Goal: Task Accomplishment & Management: Complete application form

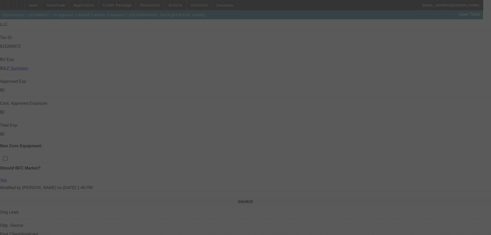
scroll to position [155, 0]
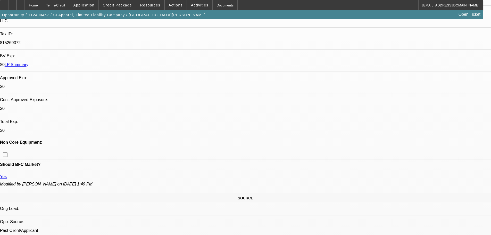
select select "0"
select select "2"
select select "0"
select select "6"
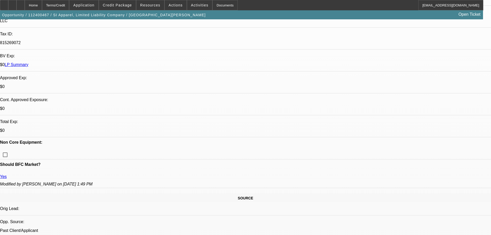
select select "0"
select select "2"
select select "0"
select select "6"
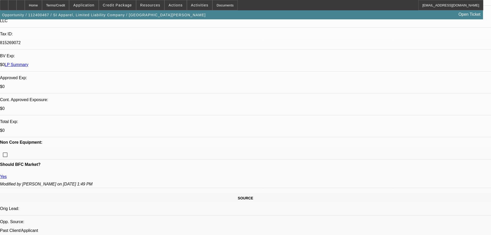
select select "0"
select select "2"
select select "0"
select select "6"
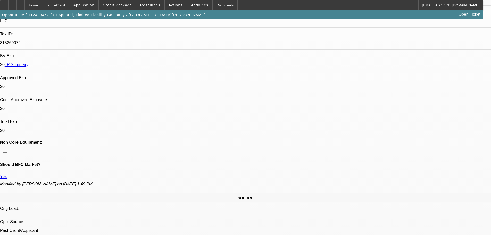
select select "0"
select select "2"
select select "0"
select select "6"
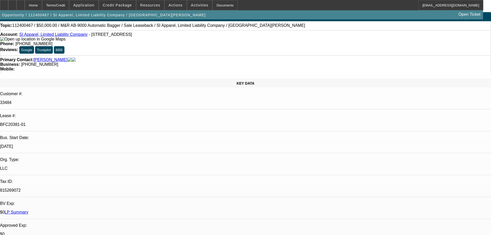
scroll to position [0, 0]
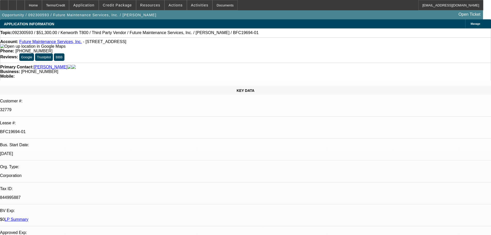
select select "0.1"
select select "0"
select select "4"
select select "0"
select select "6"
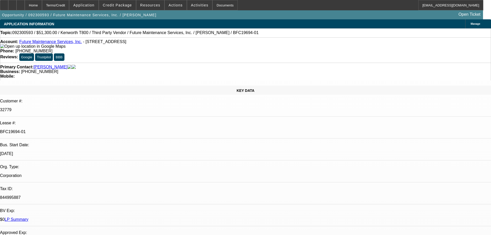
select select "0.1"
select select "0"
select select "4"
select select "0"
select select "6"
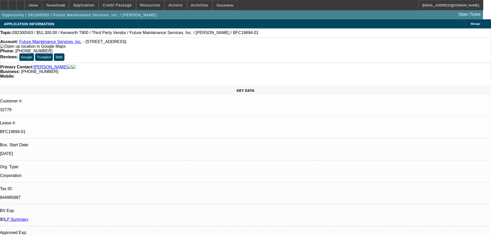
select select "0.1"
select select "0"
select select "4"
select select "0"
select select "6"
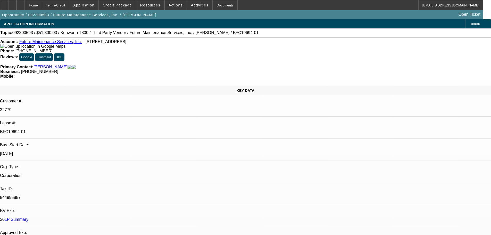
select select "0.1"
select select "0"
select select "2"
select select "0"
select select "6"
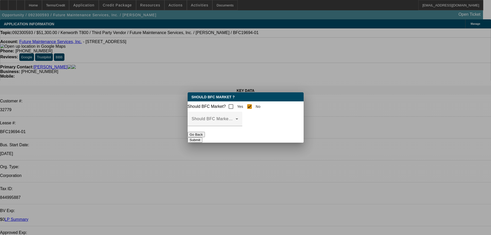
click at [205, 137] on button "Go Back" at bounding box center [196, 134] width 17 height 5
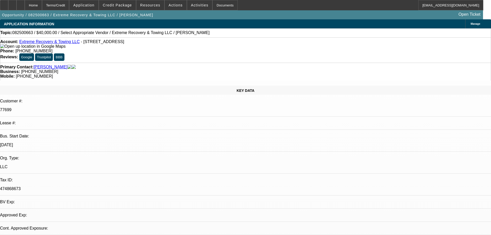
select select "0"
select select "2"
select select "0.1"
select select "2"
select select "4"
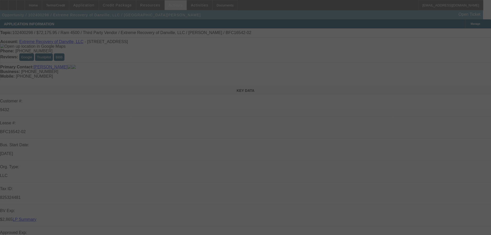
select select "0.1"
select select "0"
select select "2"
select select "0.1"
select select "4"
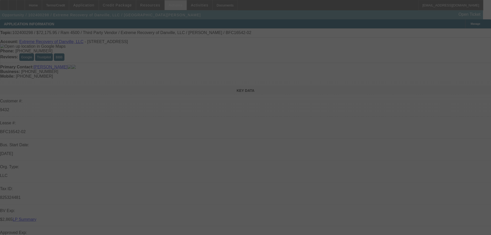
select select "0.1"
select select "0"
select select "2"
select select "0.1"
select select "4"
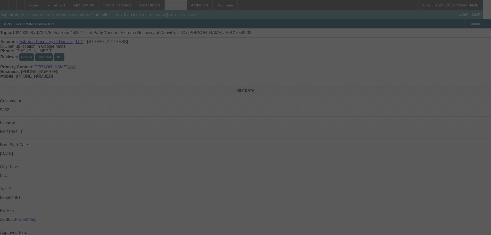
select select "0.1"
select select "0"
select select "2"
select select "0.1"
select select "4"
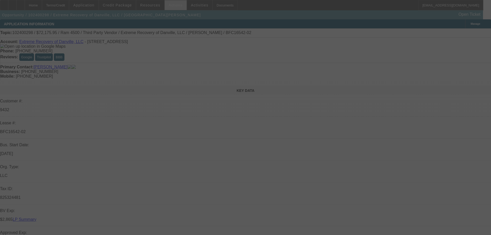
select select "0.1"
select select "0"
select select "2"
select select "0.1"
select select "4"
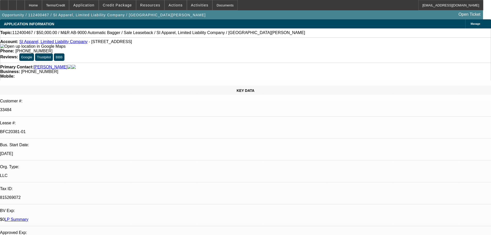
select select "0"
select select "2"
select select "0"
select select "6"
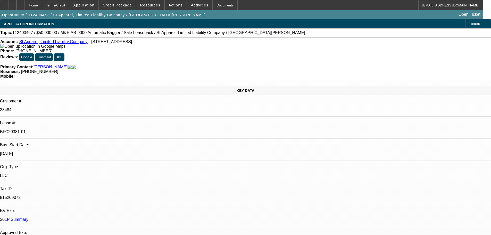
select select "0"
select select "2"
select select "0"
select select "6"
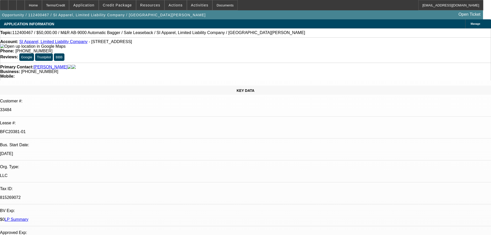
select select "0"
select select "2"
select select "0"
select select "6"
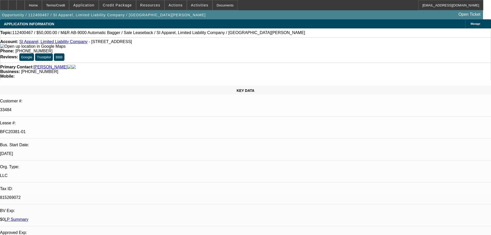
select select "0"
select select "2"
select select "0"
select select "6"
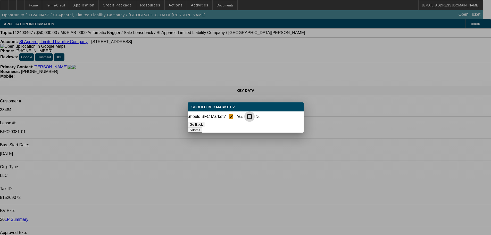
click at [253, 114] on input "No" at bounding box center [249, 116] width 10 height 10
checkbox input "true"
checkbox input "false"
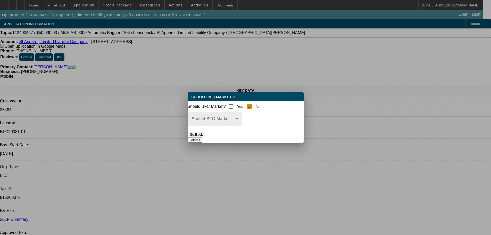
click at [238, 120] on icon at bounding box center [237, 118] width 3 height 1
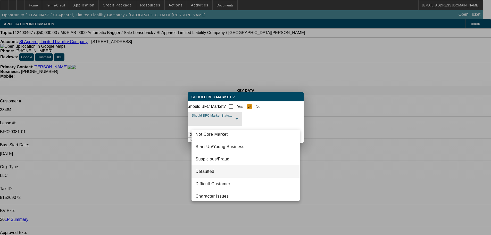
scroll to position [32, 0]
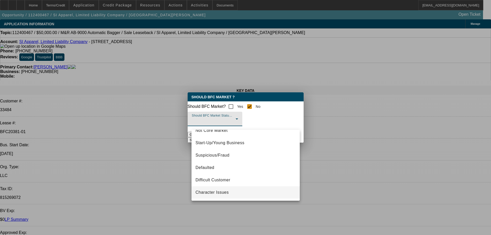
click at [216, 193] on span "Character Issues" at bounding box center [212, 192] width 33 height 6
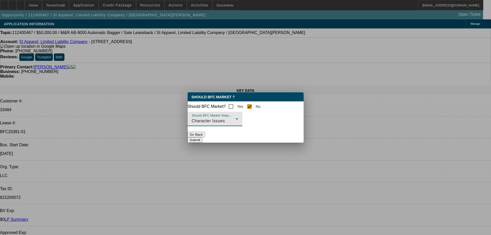
click at [202, 140] on button "Submit" at bounding box center [195, 139] width 15 height 5
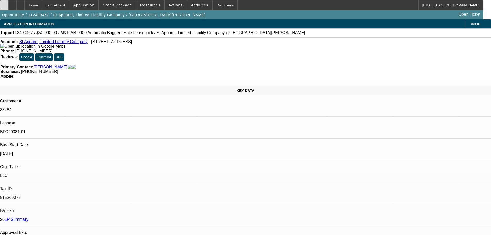
click at [4, 3] on icon at bounding box center [4, 3] width 0 height 0
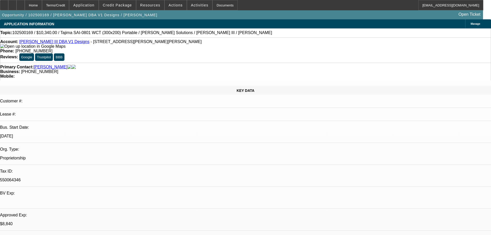
select select "0"
select select "2"
select select "0"
select select "6"
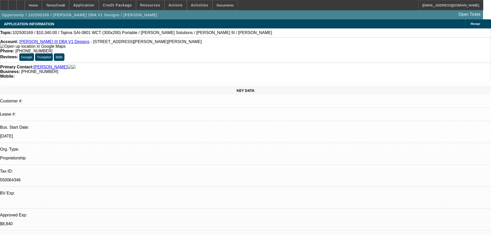
select select "0"
select select "2"
select select "0"
select select "6"
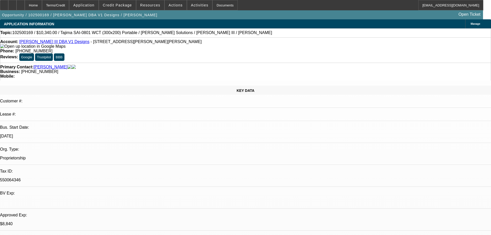
select select "0"
select select "2"
select select "0"
select select "6"
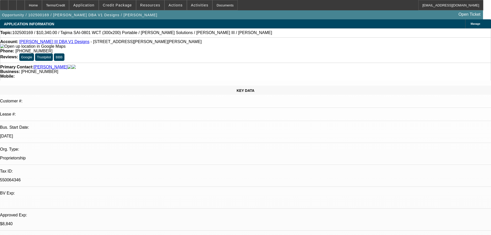
select select "0"
select select "2"
select select "0"
select select "6"
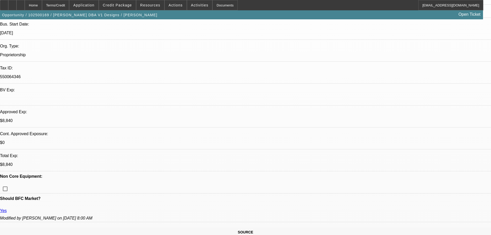
scroll to position [129, 0]
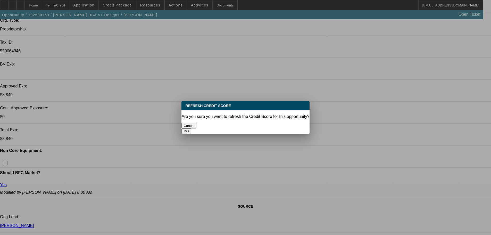
scroll to position [0, 0]
click at [191, 128] on button "Yes" at bounding box center [187, 130] width 10 height 5
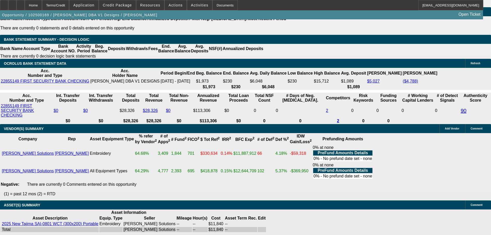
scroll to position [954, 0]
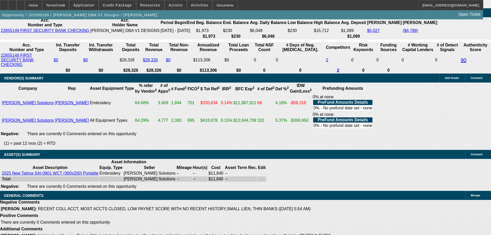
select select "5"
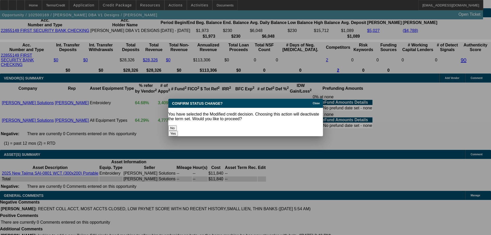
scroll to position [0, 0]
click at [178, 131] on button "Yes" at bounding box center [173, 133] width 10 height 5
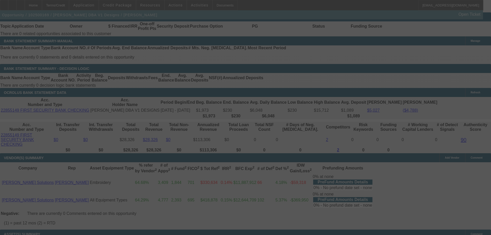
scroll to position [799, 0]
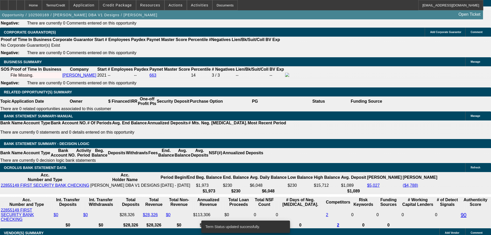
select select "0"
select select "2"
select select "0"
select select "6"
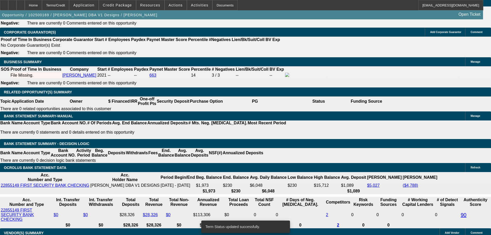
select select "0"
select select "2"
select select "0"
select select "6"
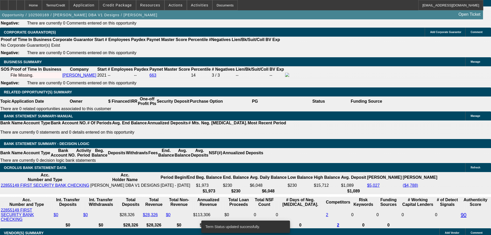
select select "0"
select select "2"
select select "0"
select select "6"
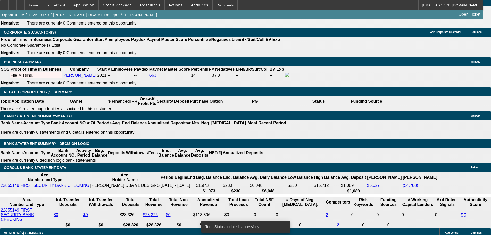
select select "0"
select select "2"
select select "0"
select select "6"
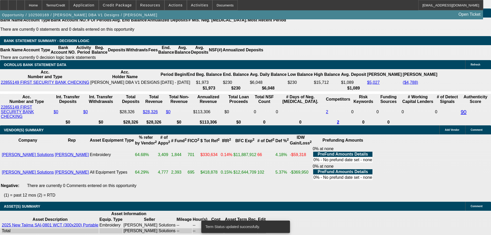
scroll to position [903, 0]
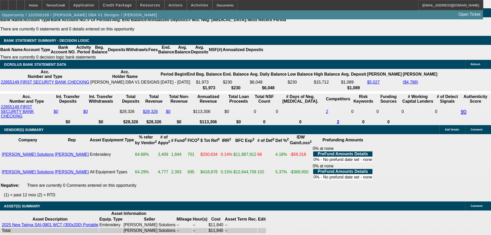
select select "5"
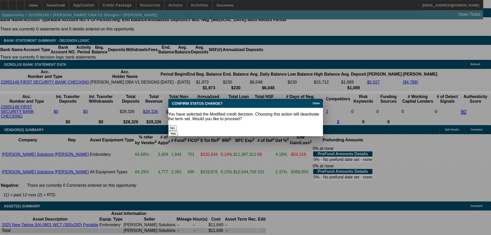
scroll to position [0, 0]
click at [178, 131] on button "Yes" at bounding box center [173, 133] width 10 height 5
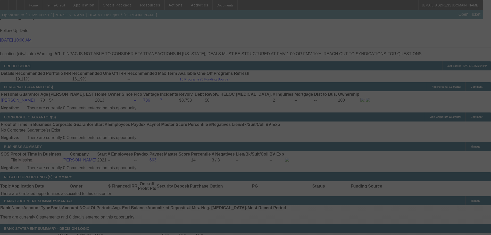
scroll to position [619, 0]
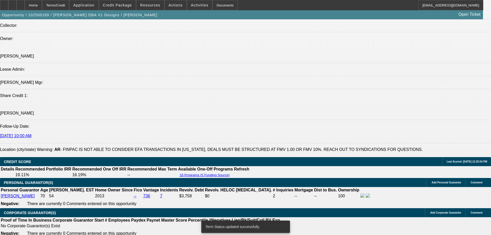
select select "0"
select select "2"
select select "0"
select select "6"
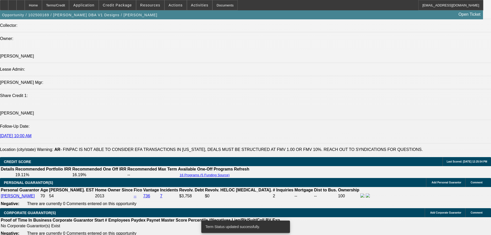
select select "0"
select select "2"
select select "0"
select select "6"
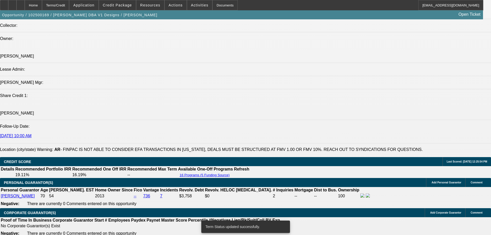
select select "0"
select select "2"
select select "0"
select select "6"
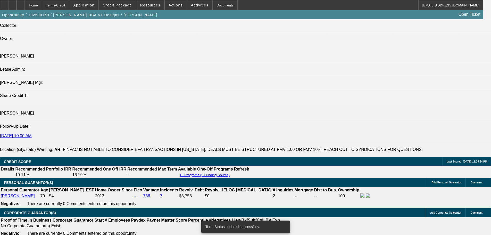
select select "0"
select select "2"
select select "0"
select select "6"
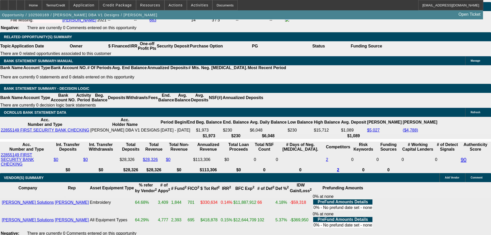
scroll to position [851, 0]
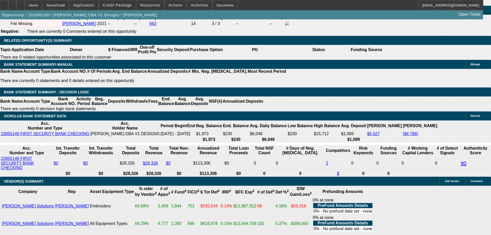
drag, startPoint x: 174, startPoint y: 66, endPoint x: 187, endPoint y: 66, distance: 13.7
type input "UNKNOWN"
type input "17"
type input "0"
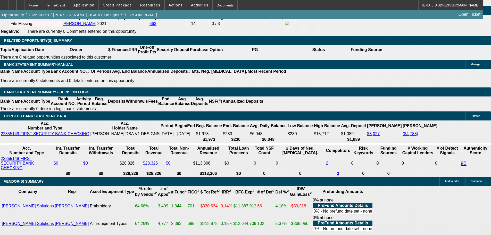
type input "$737.30"
type input "$368.65"
type input "$583.34"
type input "$291.67"
type input "$0.00"
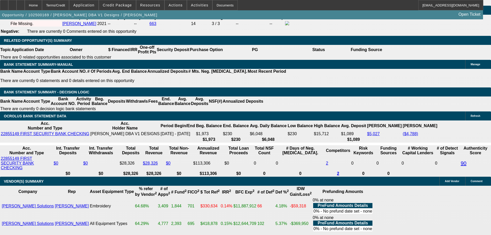
drag, startPoint x: 110, startPoint y: 66, endPoint x: 175, endPoint y: 57, distance: 65.6
type input "1"
type input "UNKNOWN"
type input "17"
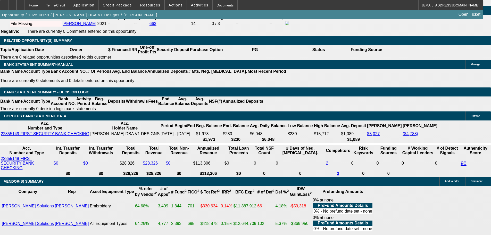
type input "$439.68"
type input "$219.84"
type input "$596.72"
type input "$298.36"
type input "17.5"
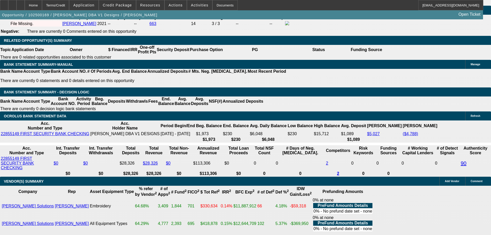
type input "0"
type input "$602.08"
type input "$301.04"
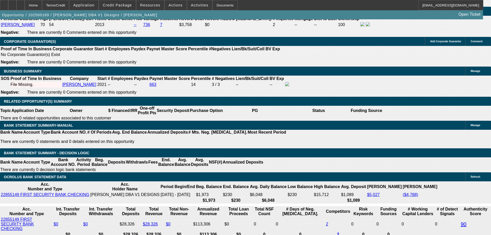
scroll to position [696, 0]
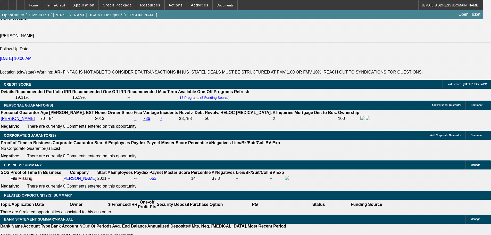
type input "$0.00"
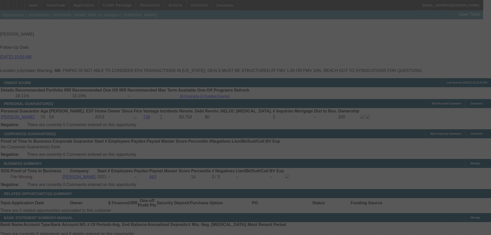
scroll to position [774, 0]
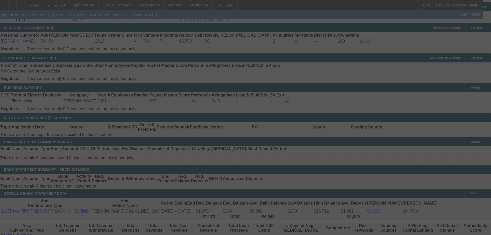
select select "0"
select select "2"
select select "0"
select select "6"
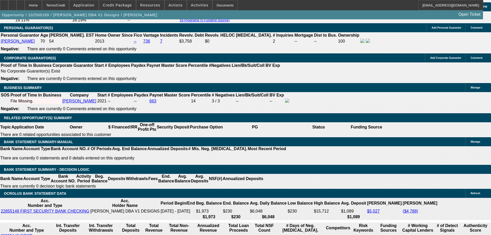
type input "UNKNOWN"
type input "18"
type input "$747.64"
type input "$373.82"
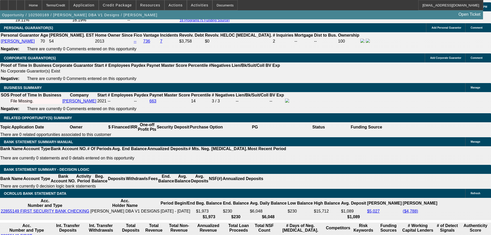
type input "18"
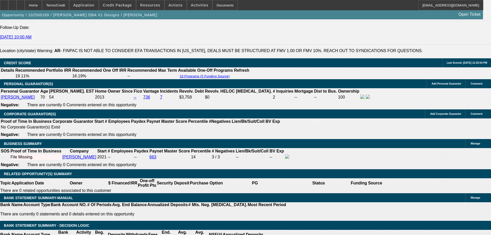
scroll to position [671, 0]
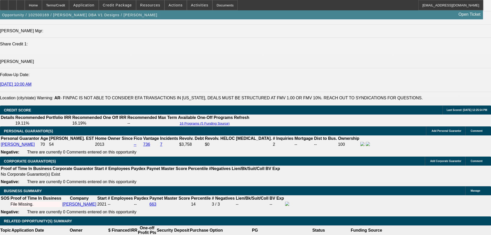
type input "$0.00"
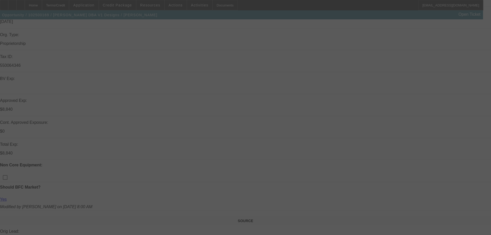
scroll to position [26, 0]
select select "0"
select select "2"
select select "0"
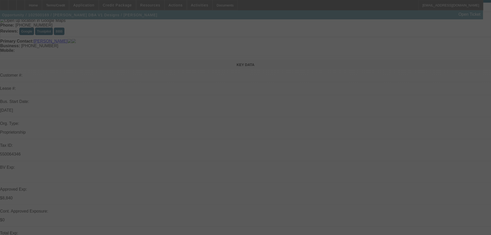
select select "6"
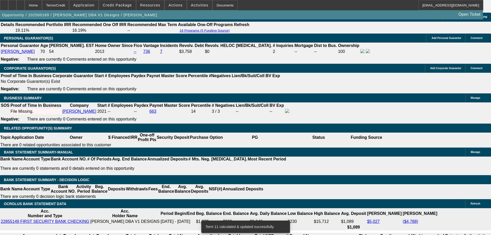
scroll to position [825, 0]
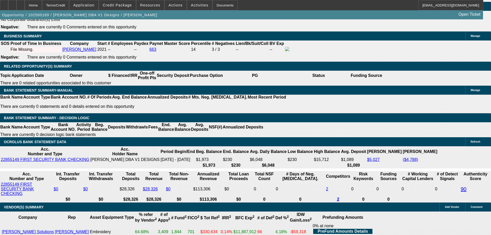
drag, startPoint x: 176, startPoint y: 92, endPoint x: 203, endPoint y: 86, distance: 28.3
type input "UNKNOWN"
type input "1"
type input "$583.34"
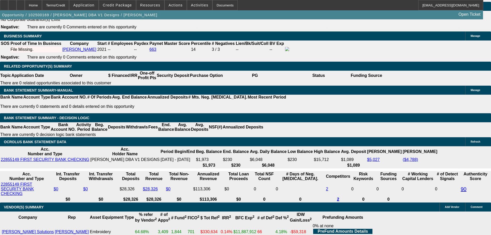
type input "$291.67"
type input "17"
type input "$737.30"
type input "$368.65"
type input "17"
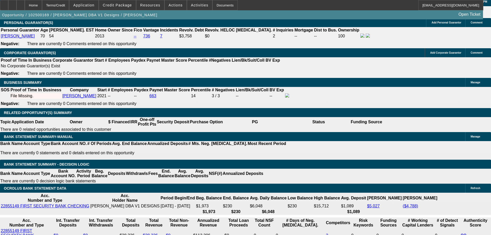
scroll to position [696, 0]
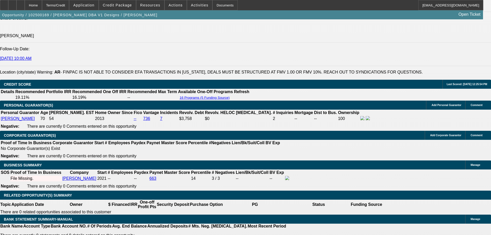
type input "$0.00"
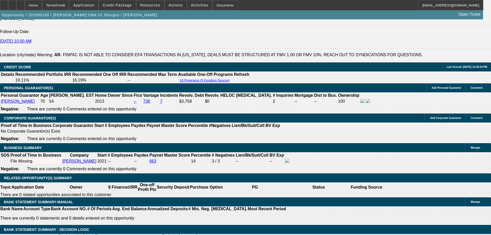
scroll to position [774, 0]
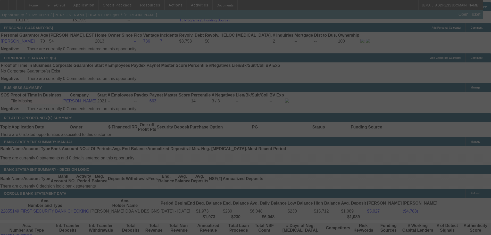
select select "0"
select select "2"
select select "0"
select select "6"
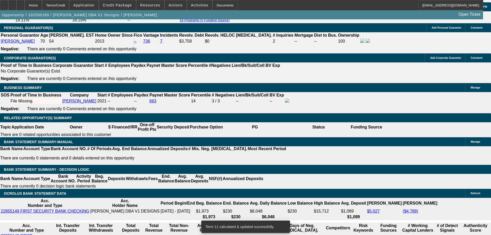
drag, startPoint x: 175, startPoint y: 144, endPoint x: 204, endPoint y: 141, distance: 28.6
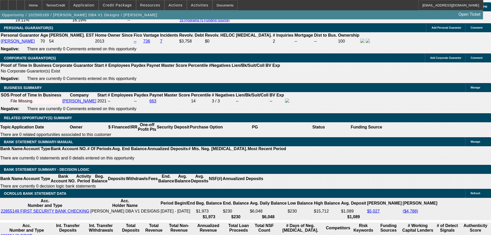
type input "UNKNOWN"
type input "1"
type input "$583.34"
type input "$291.67"
type input "16"
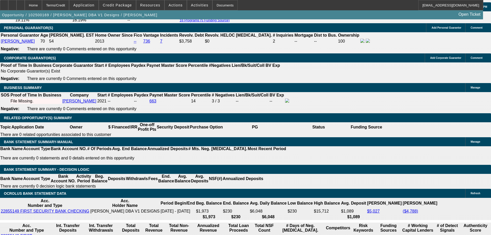
type input "$727.04"
type input "$363.52"
type input "16.5"
type input "0"
type input "$732.16"
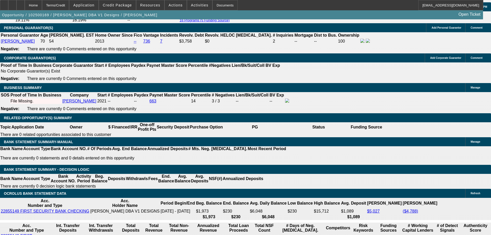
type input "$366.08"
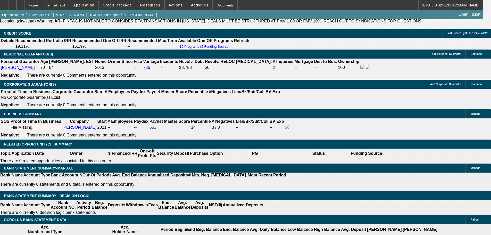
scroll to position [645, 0]
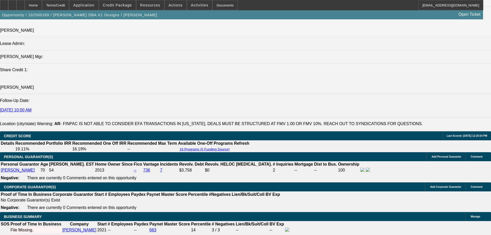
type input "$0.00"
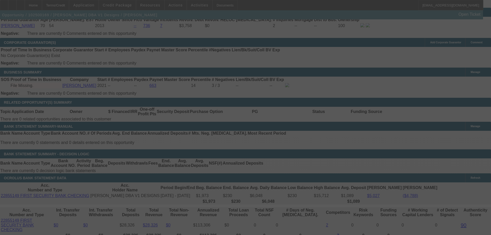
scroll to position [877, 0]
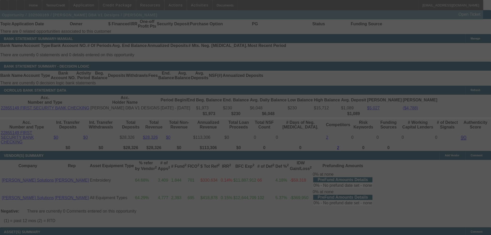
select select "0"
select select "2"
select select "0"
select select "6"
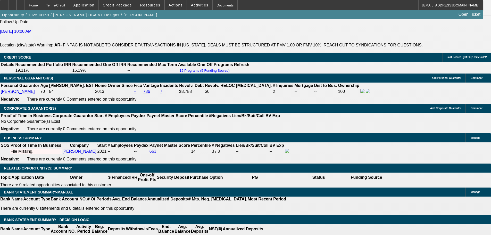
scroll to position [722, 0]
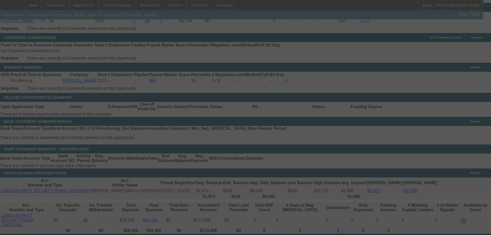
scroll to position [799, 0]
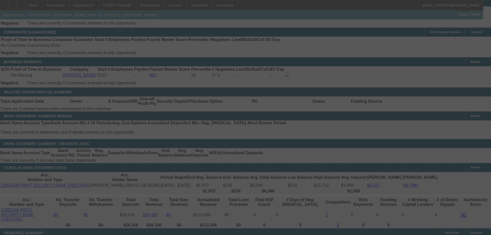
select select "0"
select select "2"
select select "0"
select select "6"
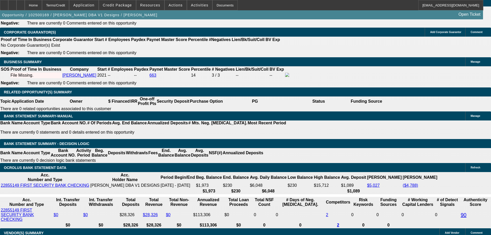
drag, startPoint x: 109, startPoint y: 119, endPoint x: 124, endPoint y: 118, distance: 15.0
type input "1"
type input "UNKNOWN"
type input "$219.84"
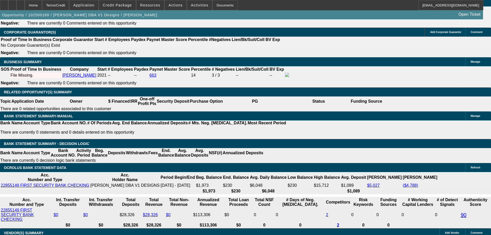
type input "$439.68"
type input "17"
type input "$298.36"
type input "$596.72"
type input "17"
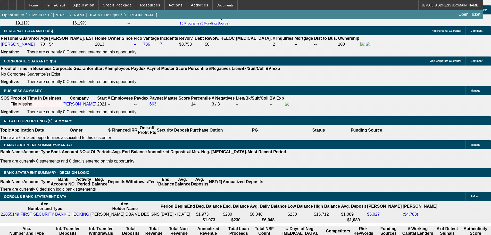
scroll to position [671, 0]
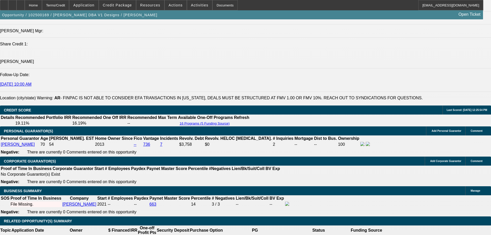
type input "$0.00"
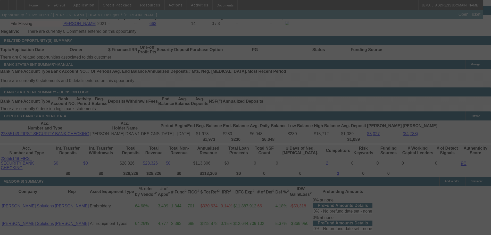
select select "0"
select select "2"
select select "0"
select select "6"
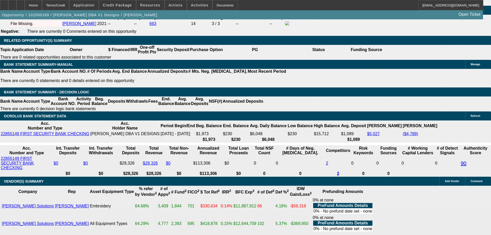
drag, startPoint x: 174, startPoint y: 66, endPoint x: 197, endPoint y: 67, distance: 22.5
type input "1"
type input "UNKNOWN"
type input "$291.67"
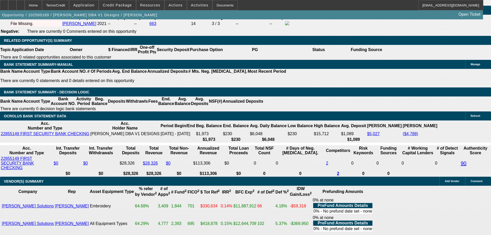
type input "$583.34"
type input "16"
type input "$363.52"
type input "$727.04"
type input "16"
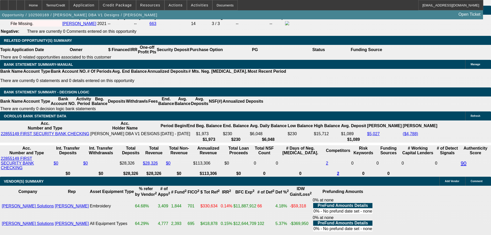
type input "$0.00"
drag, startPoint x: 113, startPoint y: 67, endPoint x: 131, endPoint y: 69, distance: 18.5
type input "UNKNOWN"
type input "1"
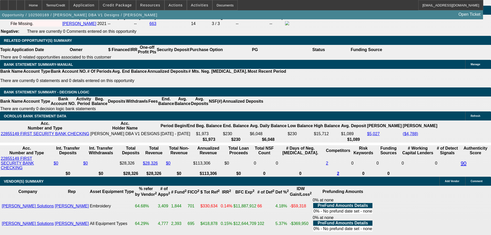
type input "$439.68"
type input "$219.84"
type input "16"
type input "$586.08"
type input "$293.04"
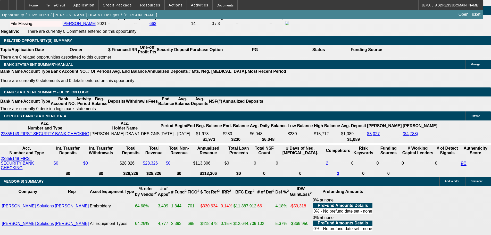
type input "16.2"
type input "0"
type input "$588.20"
type input "$294.10"
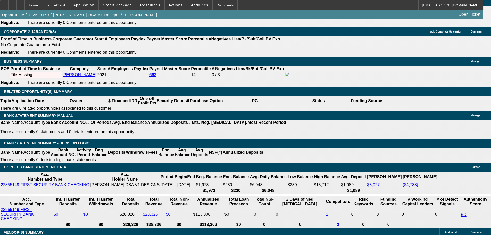
scroll to position [696, 0]
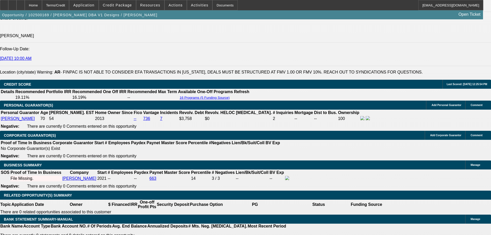
type input "$0.00"
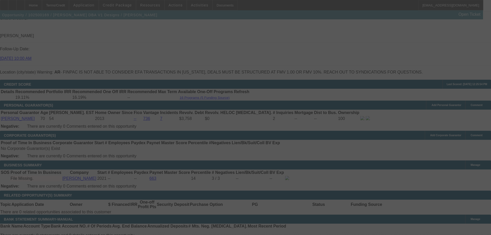
select select "0"
select select "2"
select select "0"
select select "6"
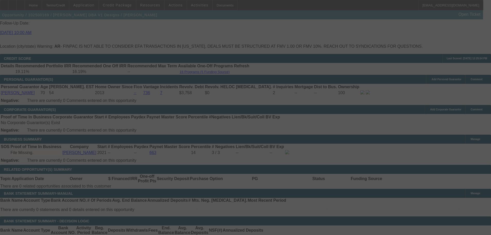
scroll to position [851, 0]
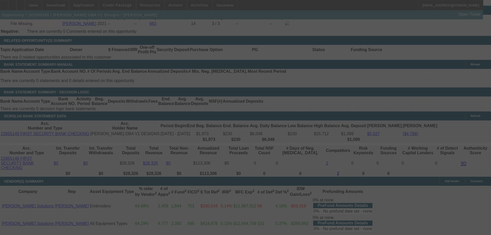
select select "0"
select select "2"
select select "0"
select select "6"
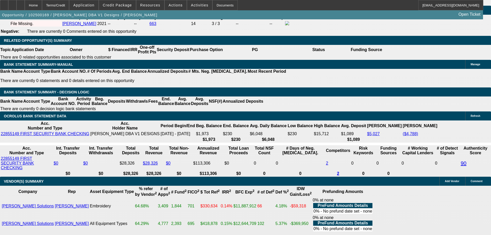
type input "29.10"
type input "$58.20"
type input "UNKNOWN"
type input "$295.10"
type input "$590.20"
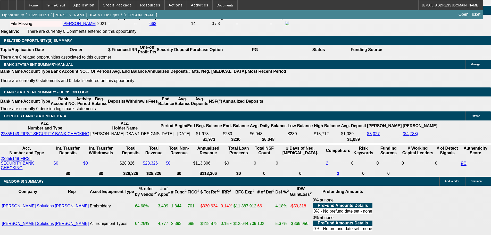
type input "16.4"
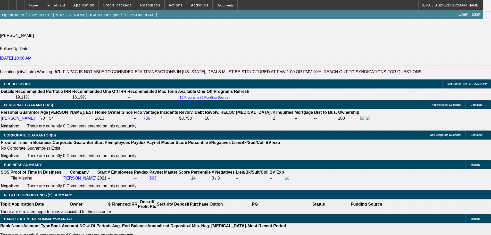
scroll to position [696, 0]
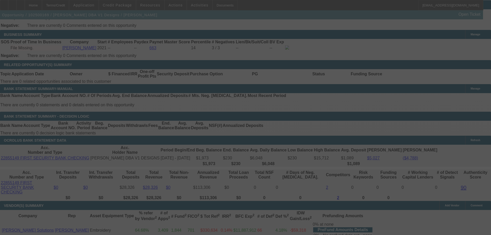
scroll to position [954, 0]
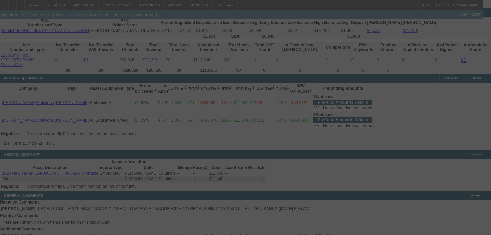
select select "0"
select select "2"
select select "0"
select select "6"
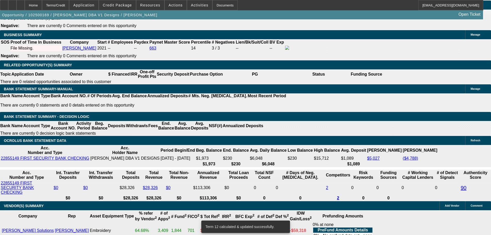
scroll to position [825, 0]
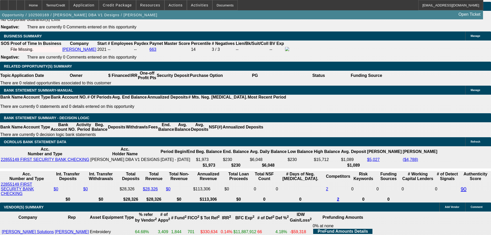
type input "2945.10"
type input "$5,890.20"
type input "UNKNOWN"
type input "341.8"
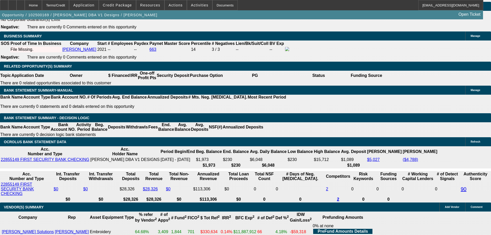
type input "294.5.10"
type input "$589.00"
type input "16.3"
type input "294.905.10"
type input "$589.80"
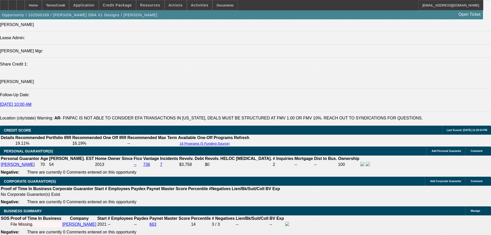
scroll to position [645, 0]
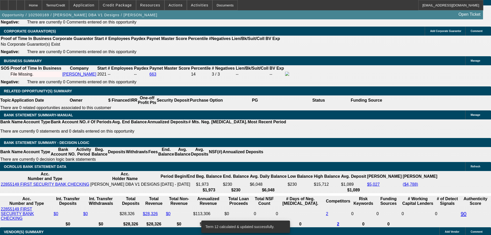
scroll to position [799, 0]
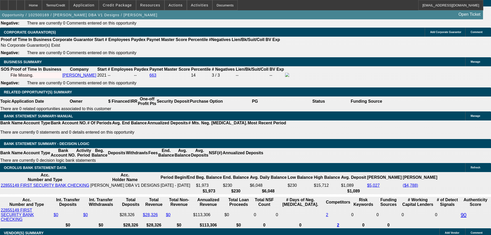
drag, startPoint x: 179, startPoint y: 118, endPoint x: 195, endPoint y: 115, distance: 16.6
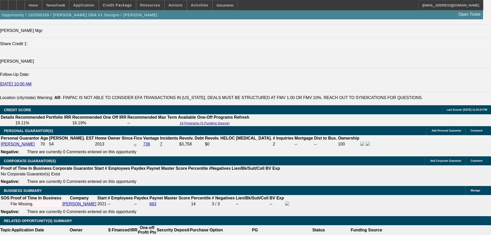
scroll to position [671, 0]
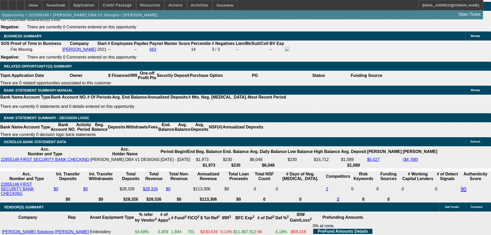
drag, startPoint x: 145, startPoint y: 92, endPoint x: 185, endPoint y: 88, distance: 40.2
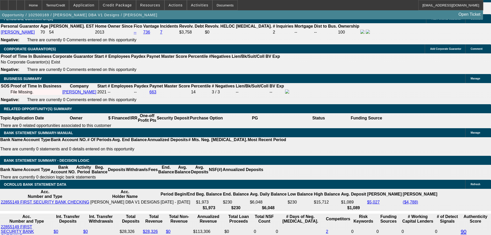
scroll to position [722, 0]
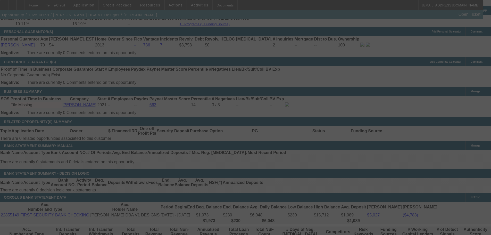
scroll to position [825, 0]
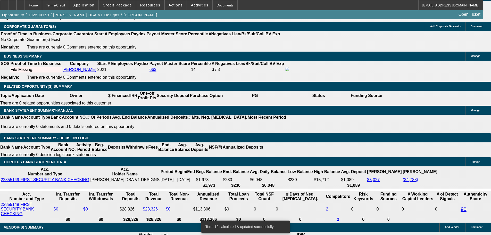
scroll to position [851, 0]
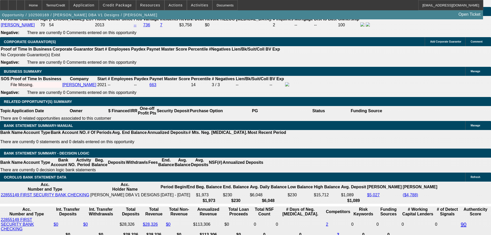
scroll to position [748, 0]
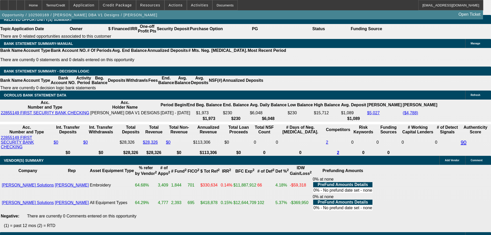
scroll to position [825, 0]
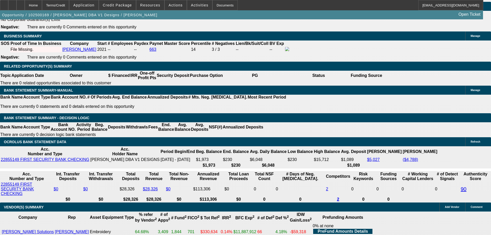
drag, startPoint x: 111, startPoint y: 92, endPoint x: 132, endPoint y: 89, distance: 21.5
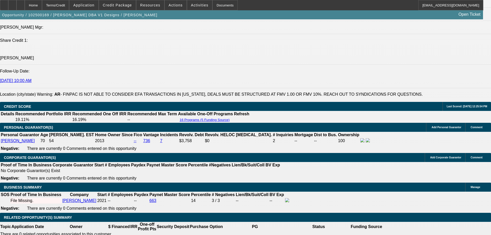
scroll to position [671, 0]
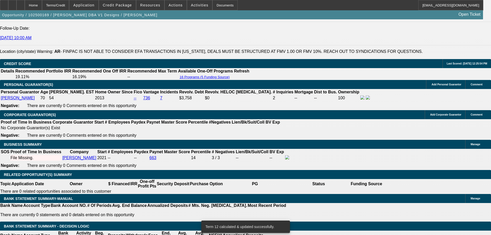
scroll to position [799, 0]
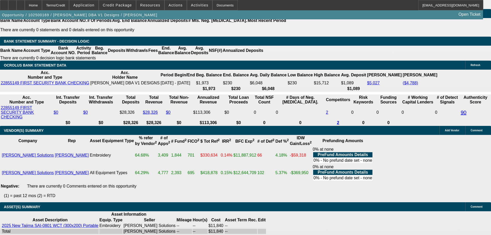
scroll to position [980, 0]
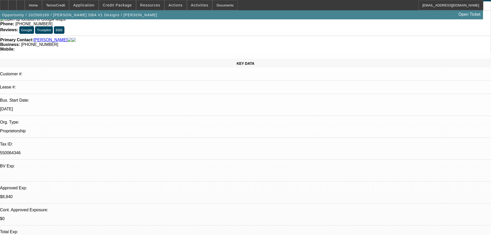
scroll to position [103, 0]
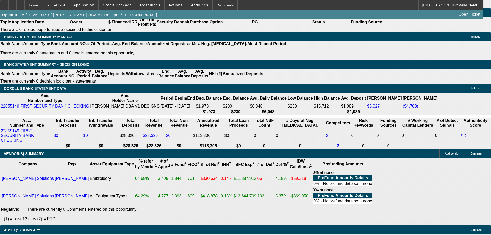
scroll to position [928, 0]
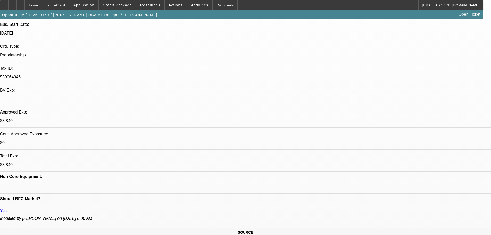
scroll to position [103, 0]
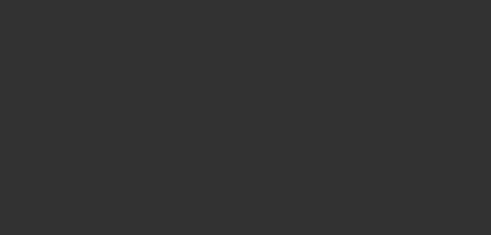
scroll to position [0, 0]
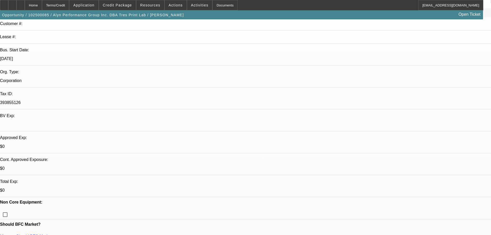
select select "0"
select select "6"
select select "0"
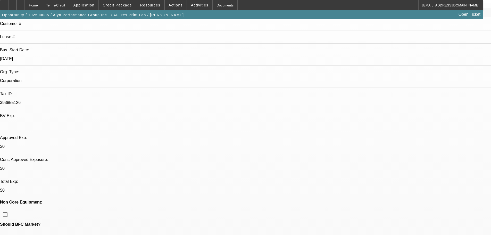
select select "0"
select select "6"
select select "0"
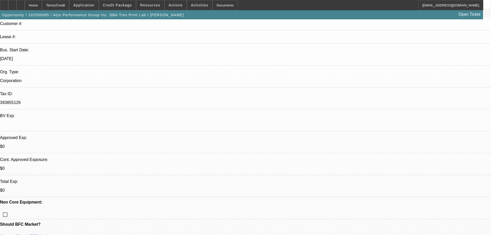
select select "0.1"
select select "4"
select select "0"
select select "0.1"
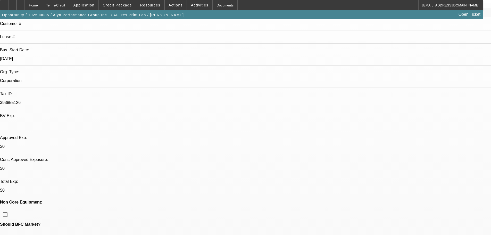
select select "4"
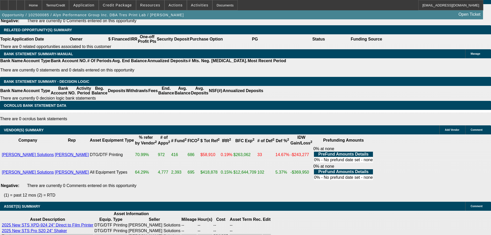
scroll to position [954, 0]
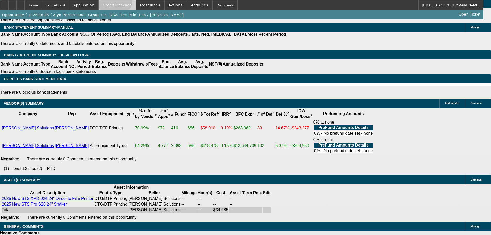
click at [123, 1] on span at bounding box center [117, 5] width 37 height 12
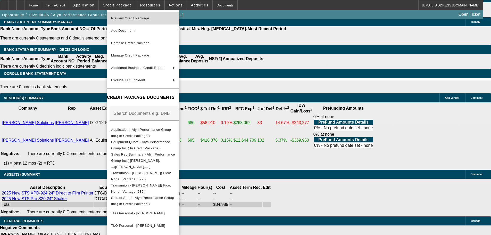
click at [126, 16] on span "Preview Credit Package" at bounding box center [143, 18] width 64 height 6
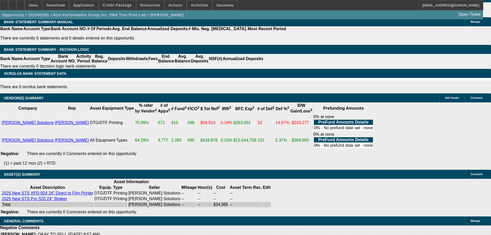
select select "4"
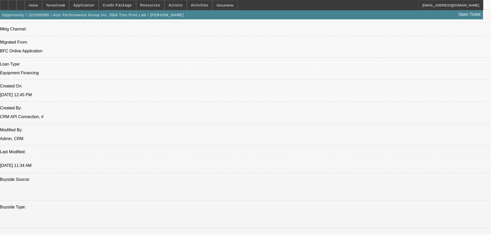
scroll to position [490, 0]
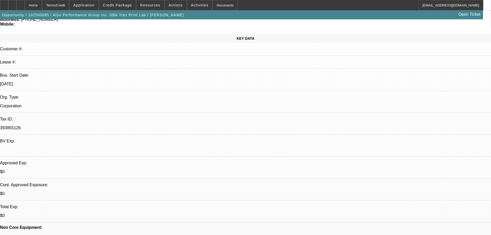
scroll to position [0, 0]
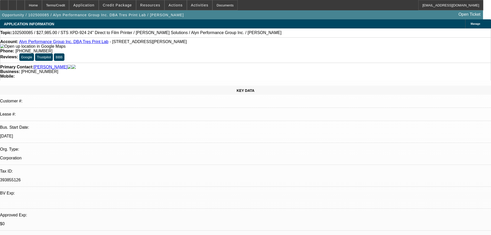
type textarea "ZERO INTEREST FOR THIS WEAK COLLATERAL INHOUSE FOR A START UP."
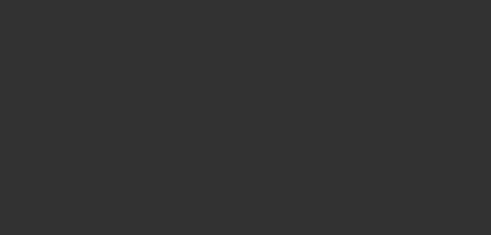
select select "0"
select select "6"
select select "0"
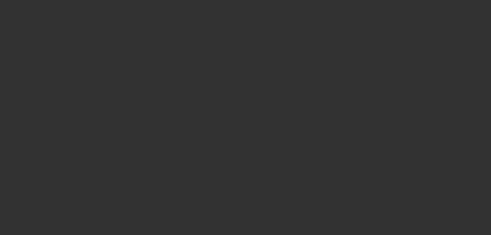
select select "0"
select select "6"
select select "0"
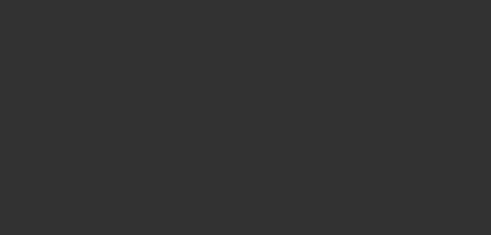
select select "0.1"
select select "4"
select select "0"
select select "0.1"
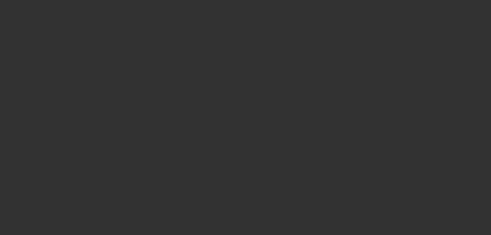
select select "4"
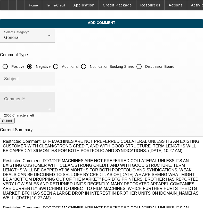
click at [44, 96] on div "Comment" at bounding box center [27, 102] width 46 height 21
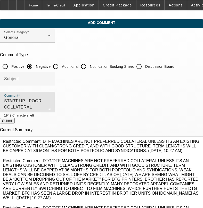
click at [51, 98] on textarea "START UP , POOR COLLATERAL PERSONAL CREDSIT CSLOWS NOTED" at bounding box center [27, 104] width 46 height 12
click at [51, 100] on textarea "START UP , POOR COLLATERAL PERSONAL CREDIT CSLOWS NOTED" at bounding box center [27, 104] width 46 height 12
click at [51, 104] on textarea "START UP , POOR COLLATERAL PERSONAL CREDIT SLOWS NOTED" at bounding box center [27, 104] width 46 height 12
click at [51, 100] on textarea "START UP , POOR COLLATERAL PERSONAL CREDIT SLOWS NOTED , NO MTG," at bounding box center [27, 104] width 46 height 12
type textarea "START UP , POOR COLLATERAL , TX PERSONAL CREDIT SLOWS NOTED , NO MTG,"
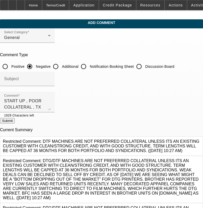
click at [15, 123] on button "Submit" at bounding box center [7, 120] width 15 height 5
